Goal: Check status: Check status

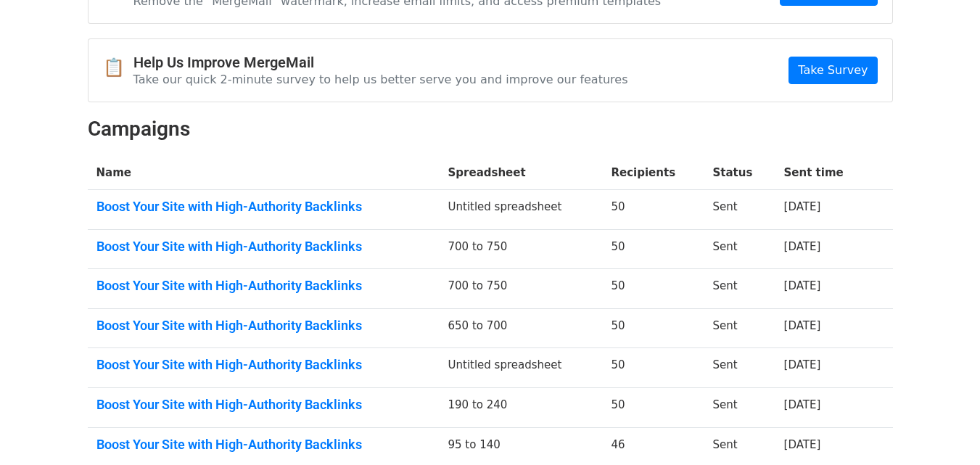
scroll to position [238, 0]
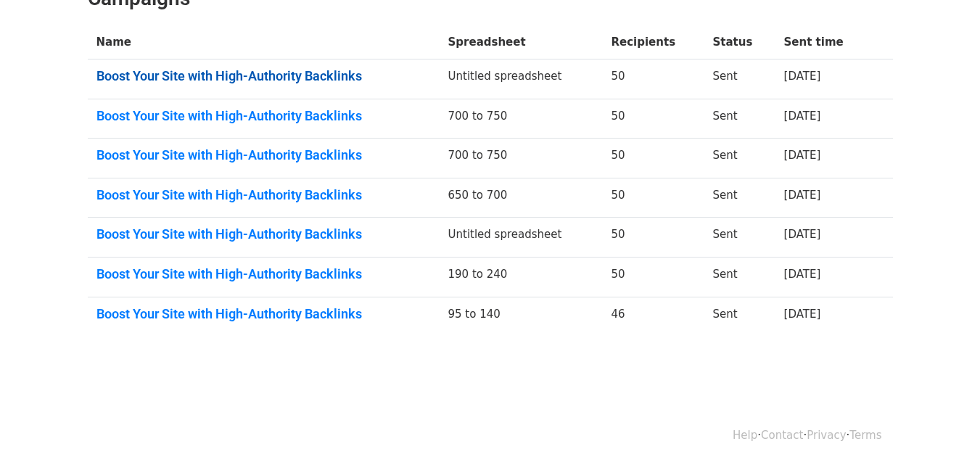
click at [339, 75] on link "Boost Your Site with High-Authority Backlinks" at bounding box center [264, 76] width 335 height 16
click at [353, 78] on link "Boost Your Site with High-Authority Backlinks" at bounding box center [264, 76] width 335 height 16
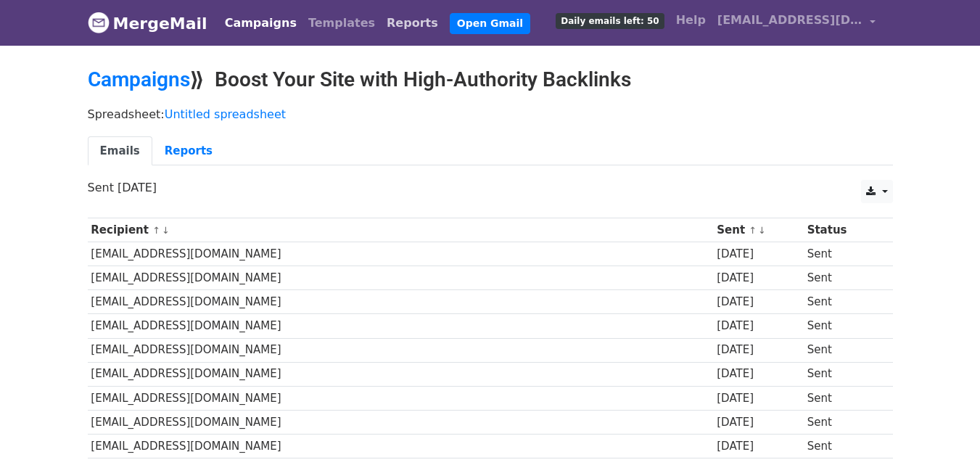
click at [381, 25] on link "Reports" at bounding box center [412, 23] width 63 height 29
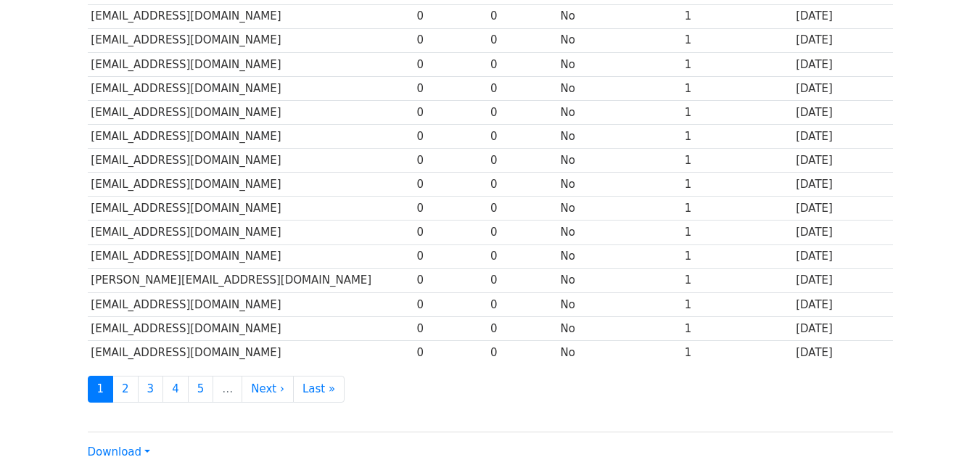
scroll to position [717, 0]
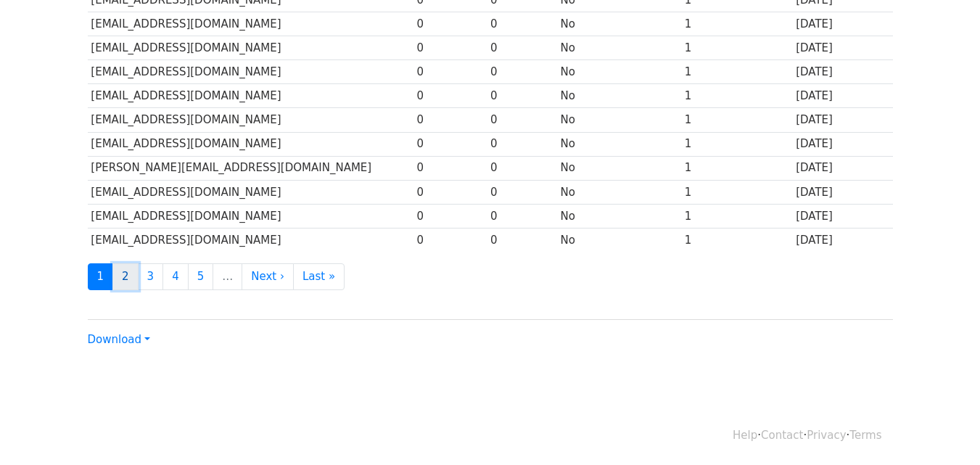
click at [128, 274] on link "2" at bounding box center [125, 276] width 26 height 27
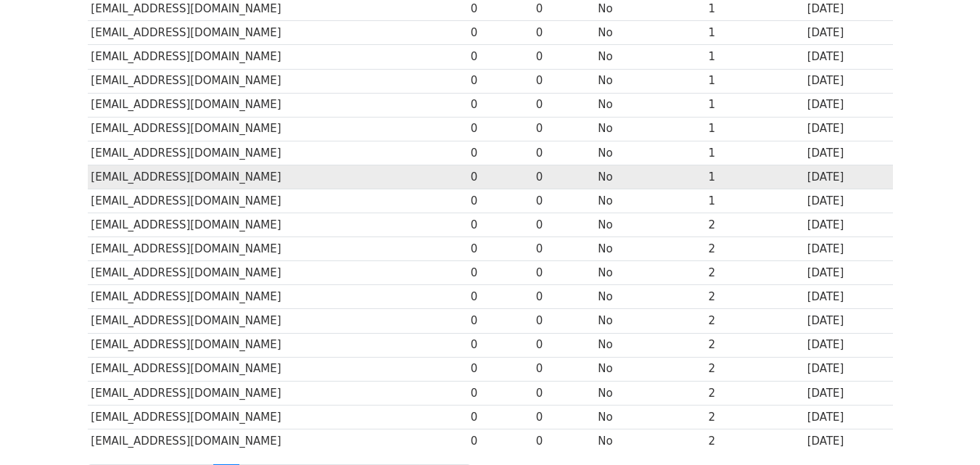
scroll to position [717, 0]
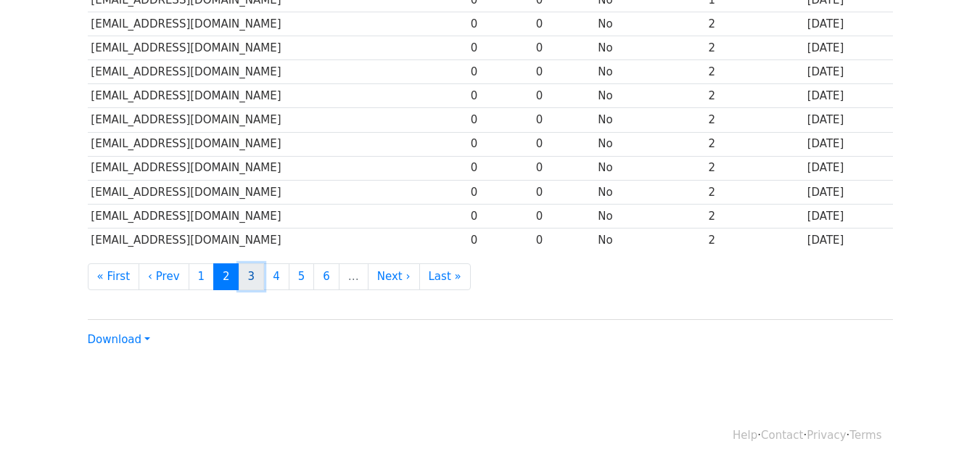
click at [240, 280] on link "3" at bounding box center [252, 276] width 26 height 27
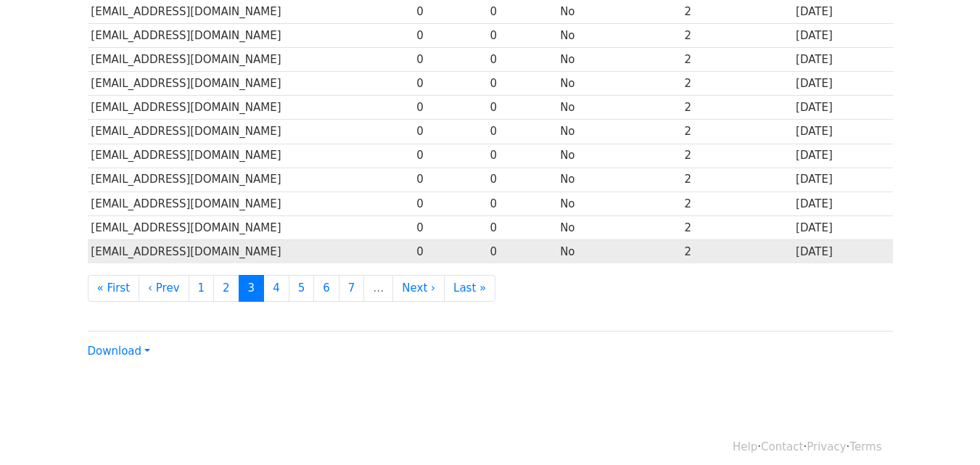
scroll to position [717, 0]
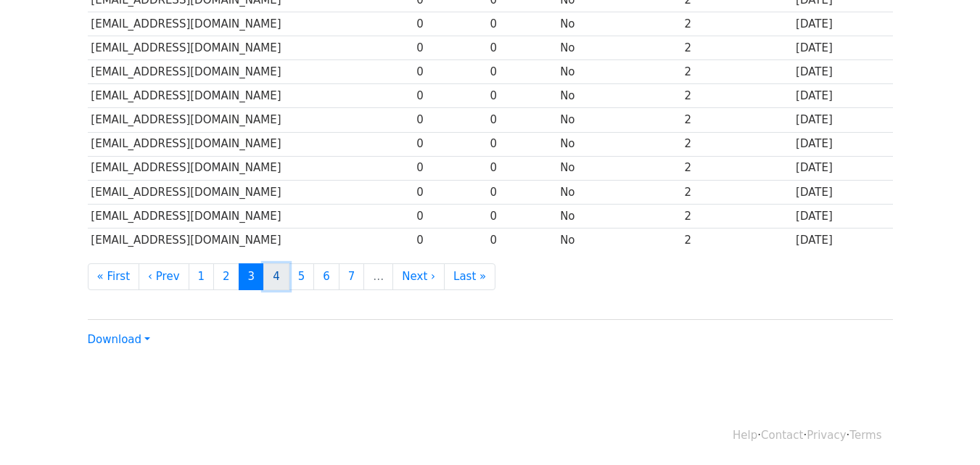
click at [274, 280] on link "4" at bounding box center [276, 276] width 26 height 27
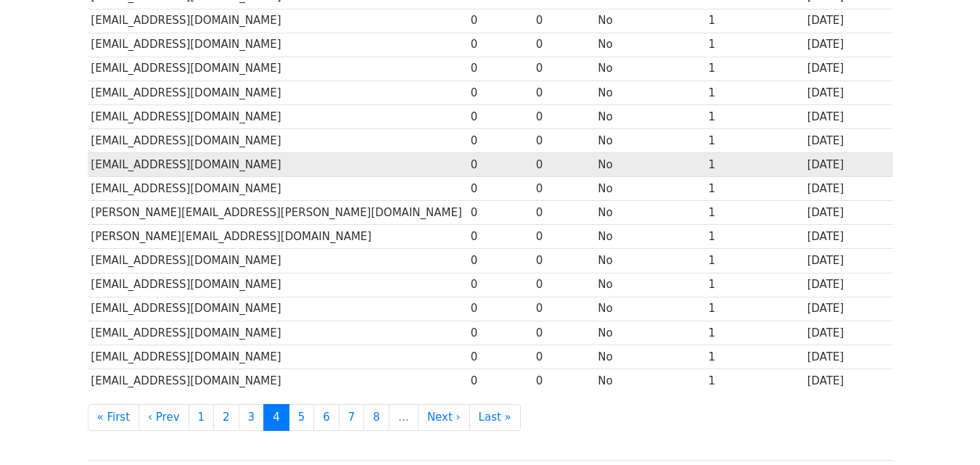
scroll to position [605, 0]
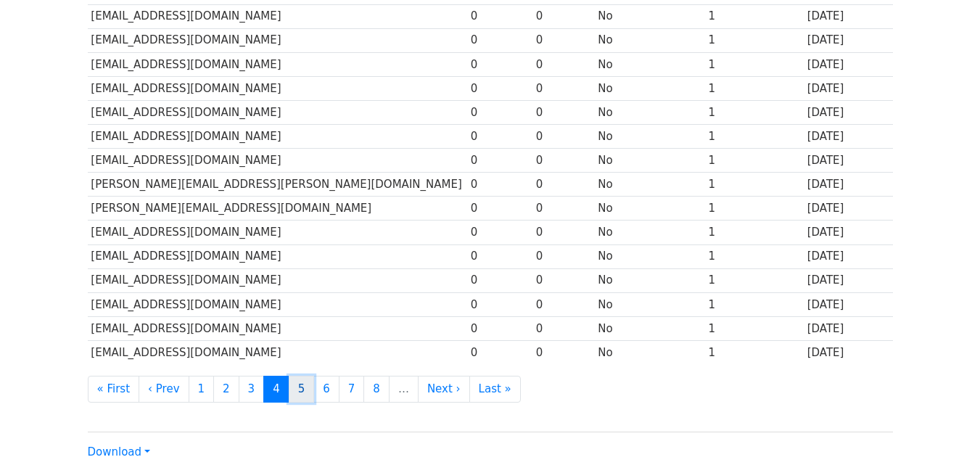
click at [292, 384] on link "5" at bounding box center [302, 389] width 26 height 27
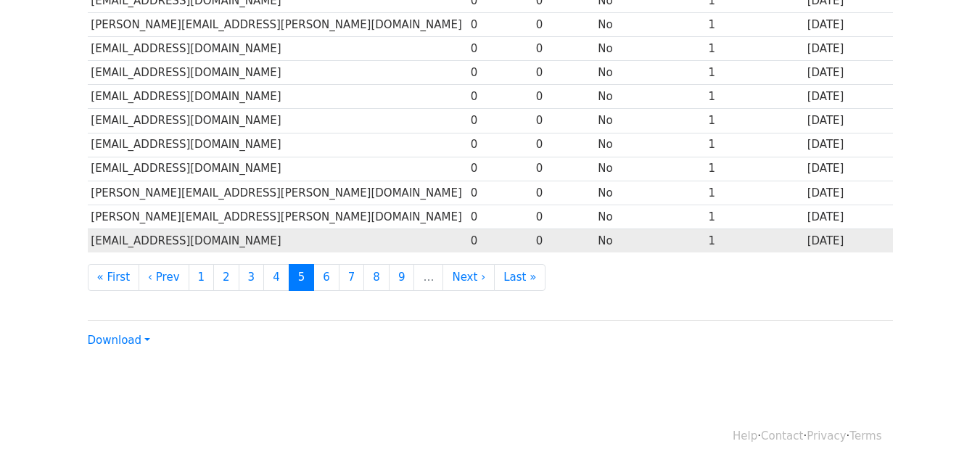
scroll to position [717, 0]
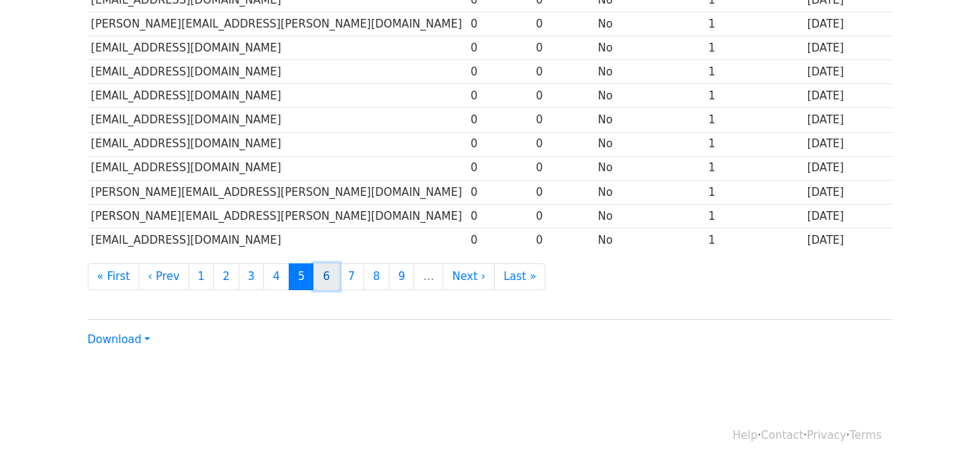
click at [319, 282] on link "6" at bounding box center [327, 276] width 26 height 27
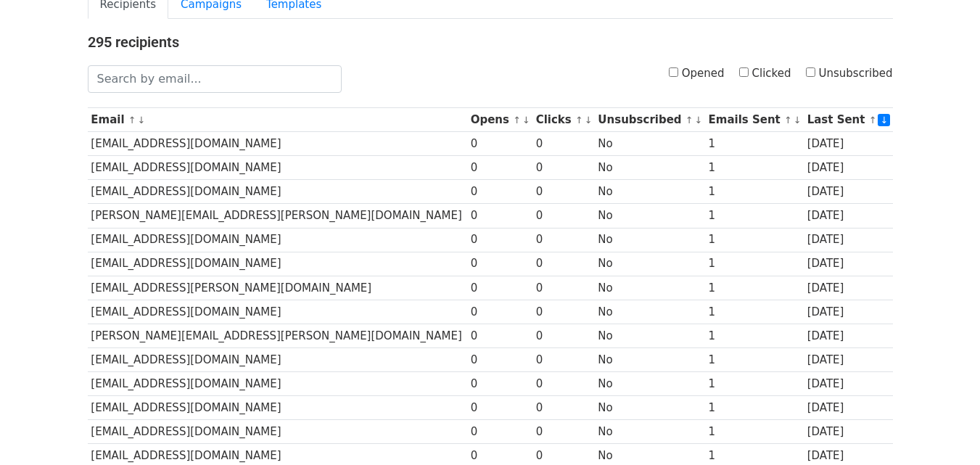
scroll to position [717, 0]
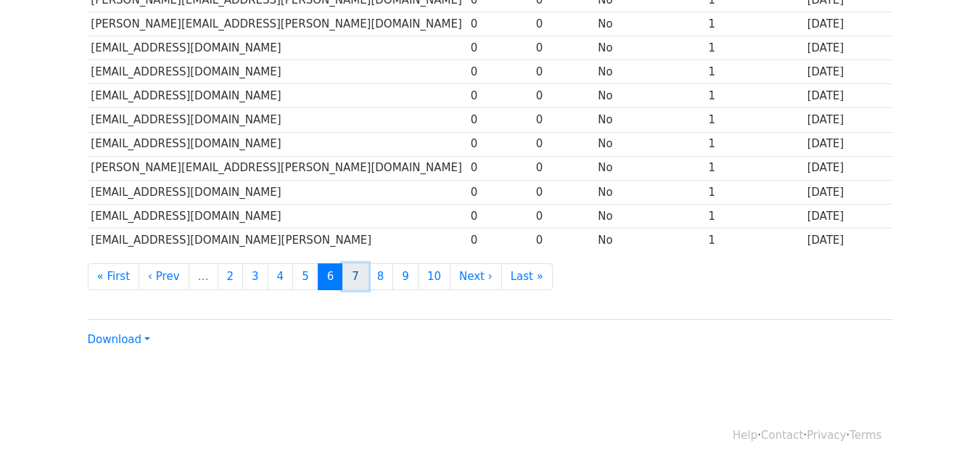
click at [343, 278] on link "7" at bounding box center [356, 276] width 26 height 27
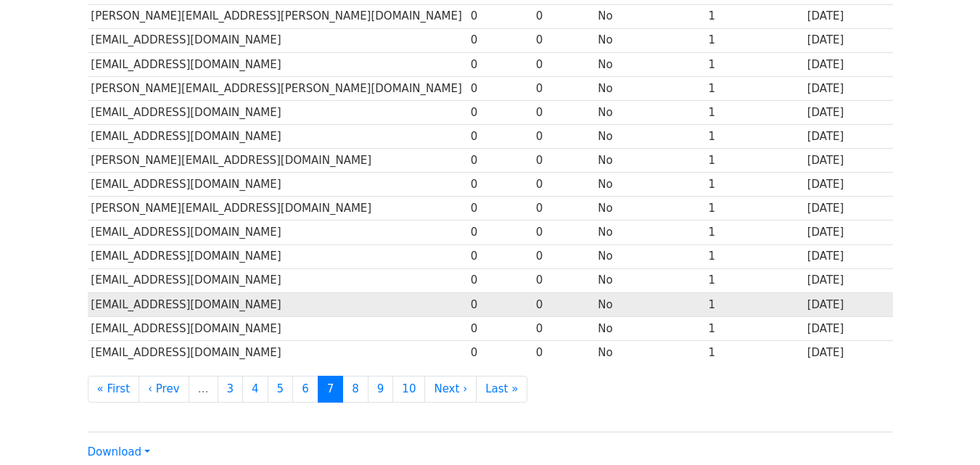
scroll to position [717, 0]
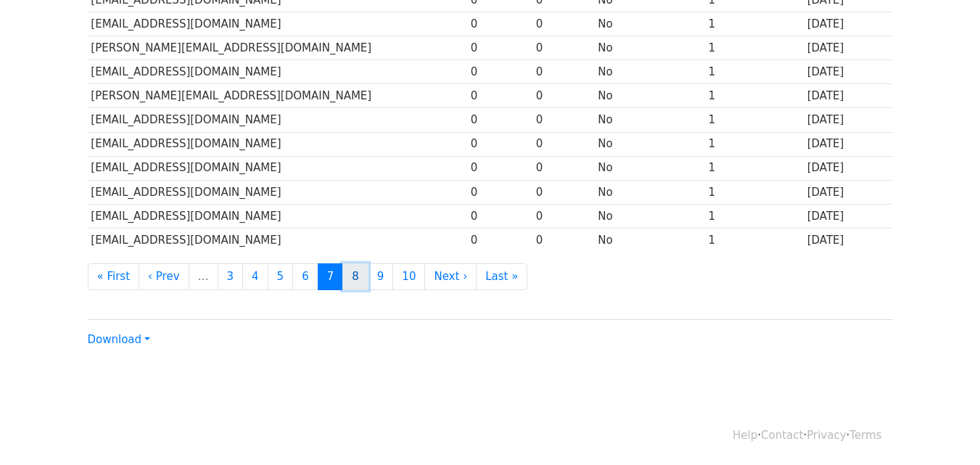
click at [343, 279] on link "8" at bounding box center [356, 276] width 26 height 27
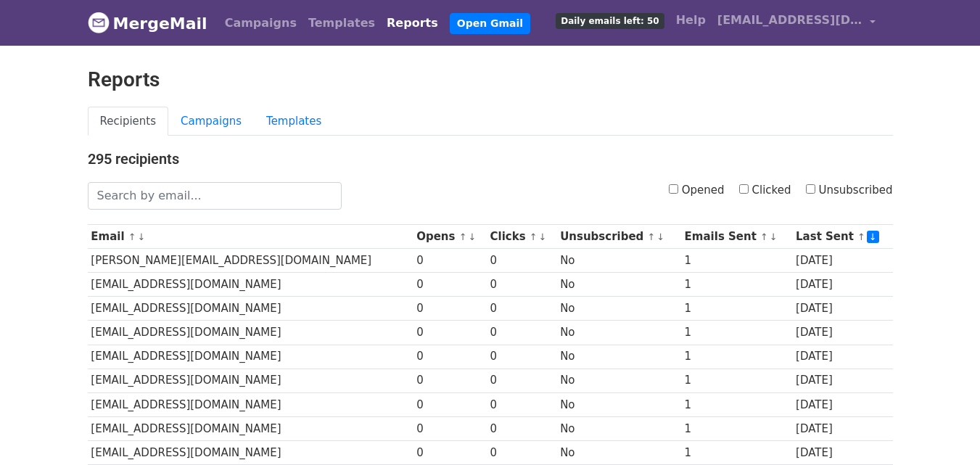
scroll to position [717, 0]
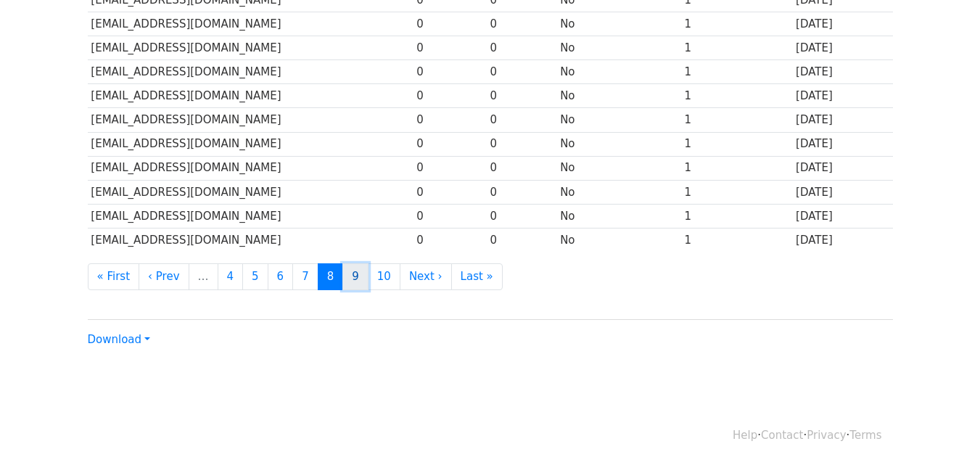
click at [344, 277] on link "9" at bounding box center [356, 276] width 26 height 27
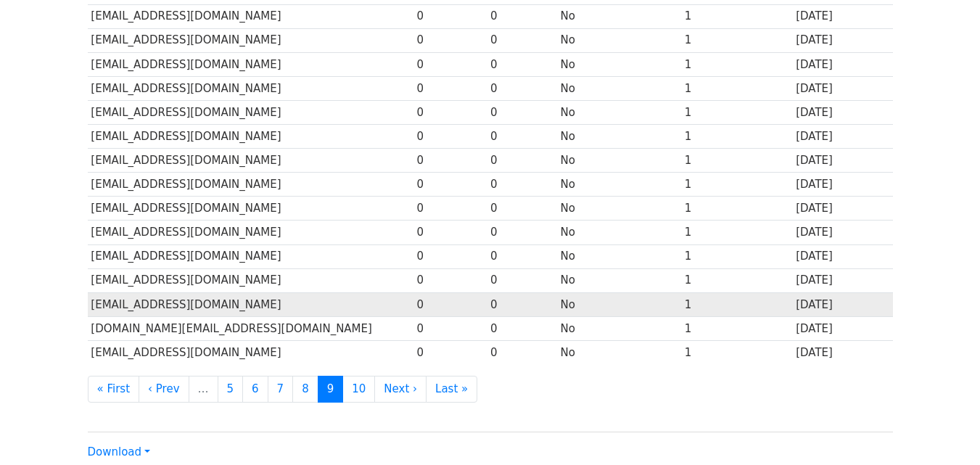
scroll to position [717, 0]
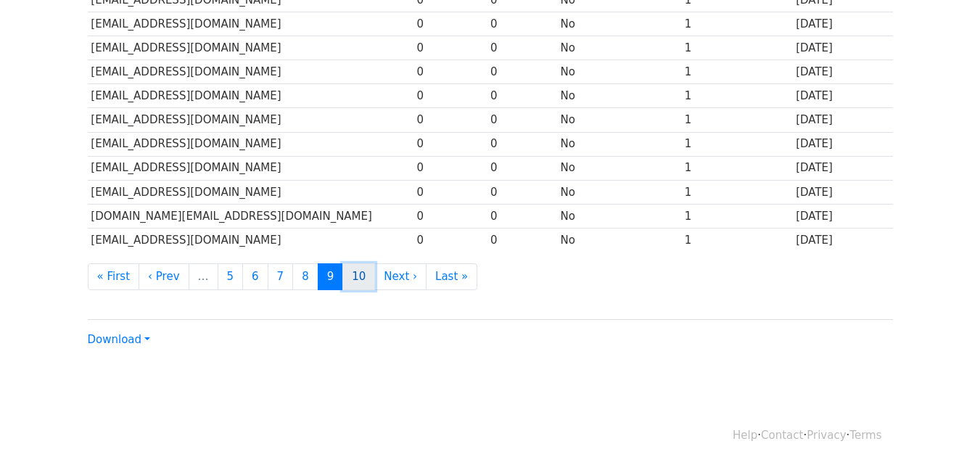
click at [348, 282] on link "10" at bounding box center [359, 276] width 33 height 27
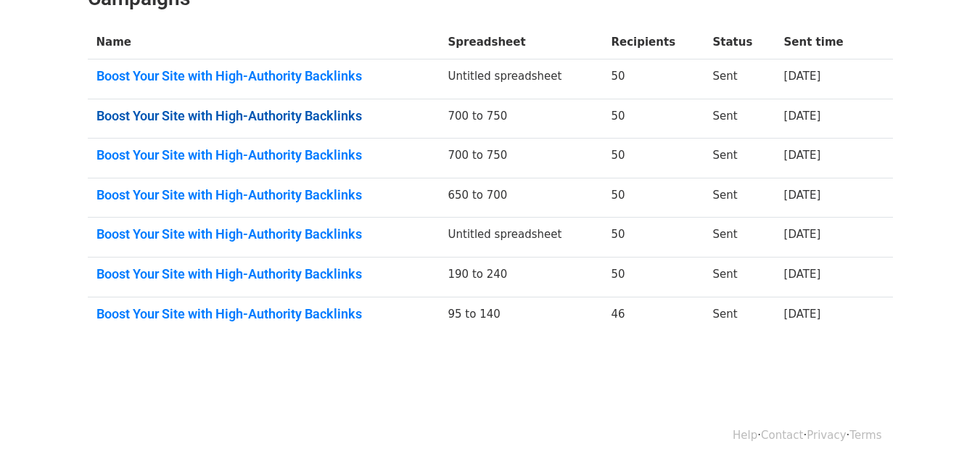
click at [303, 113] on link "Boost Your Site with High-Authority Backlinks" at bounding box center [264, 116] width 335 height 16
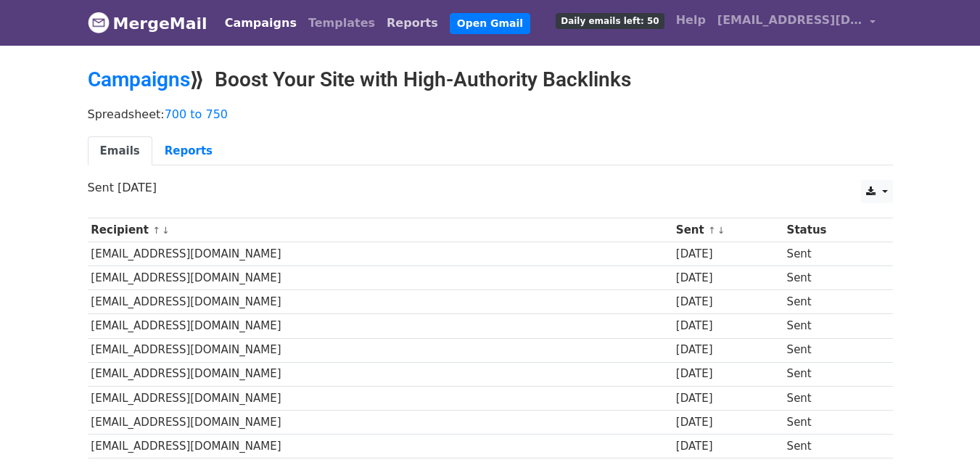
click at [381, 21] on link "Reports" at bounding box center [412, 23] width 63 height 29
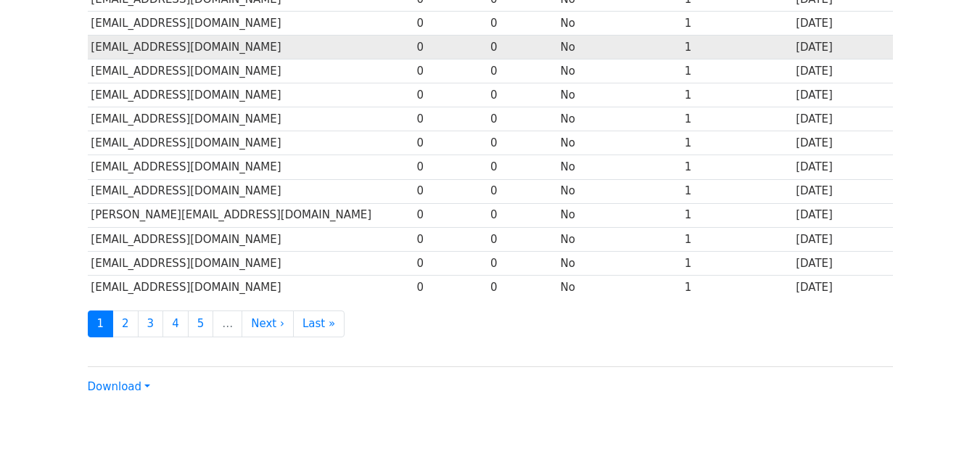
scroll to position [717, 0]
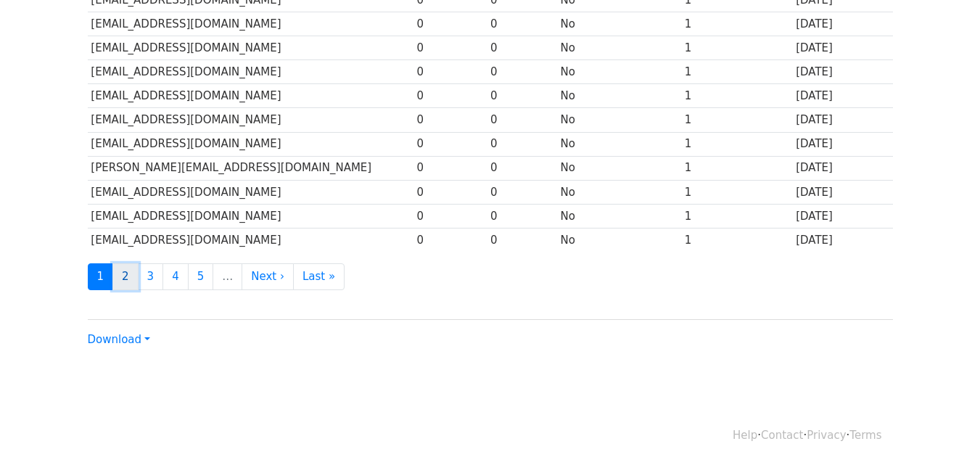
click at [123, 280] on link "2" at bounding box center [125, 276] width 26 height 27
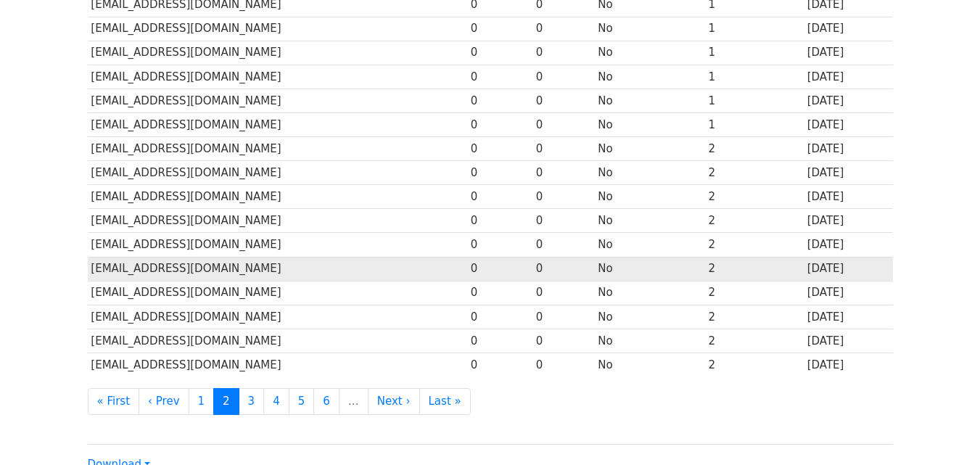
scroll to position [717, 0]
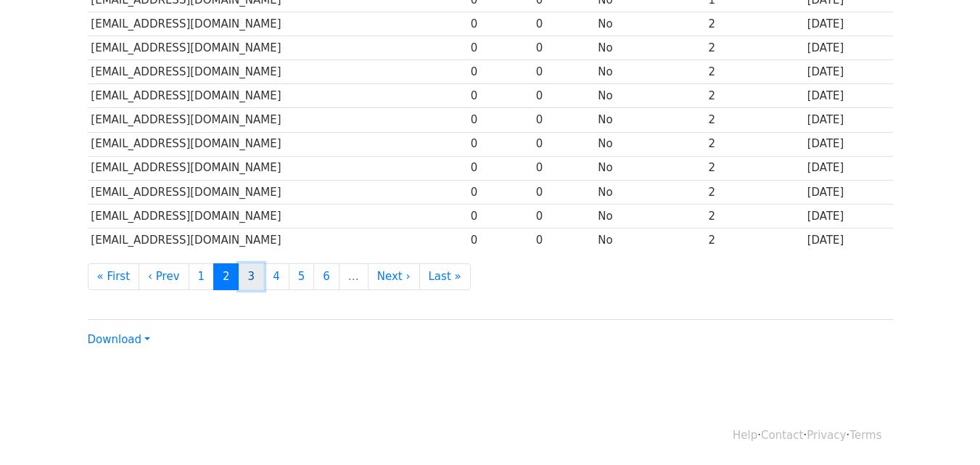
click at [239, 271] on link "3" at bounding box center [252, 276] width 26 height 27
click at [266, 278] on link "4" at bounding box center [276, 276] width 26 height 27
